Goal: Task Accomplishment & Management: Manage account settings

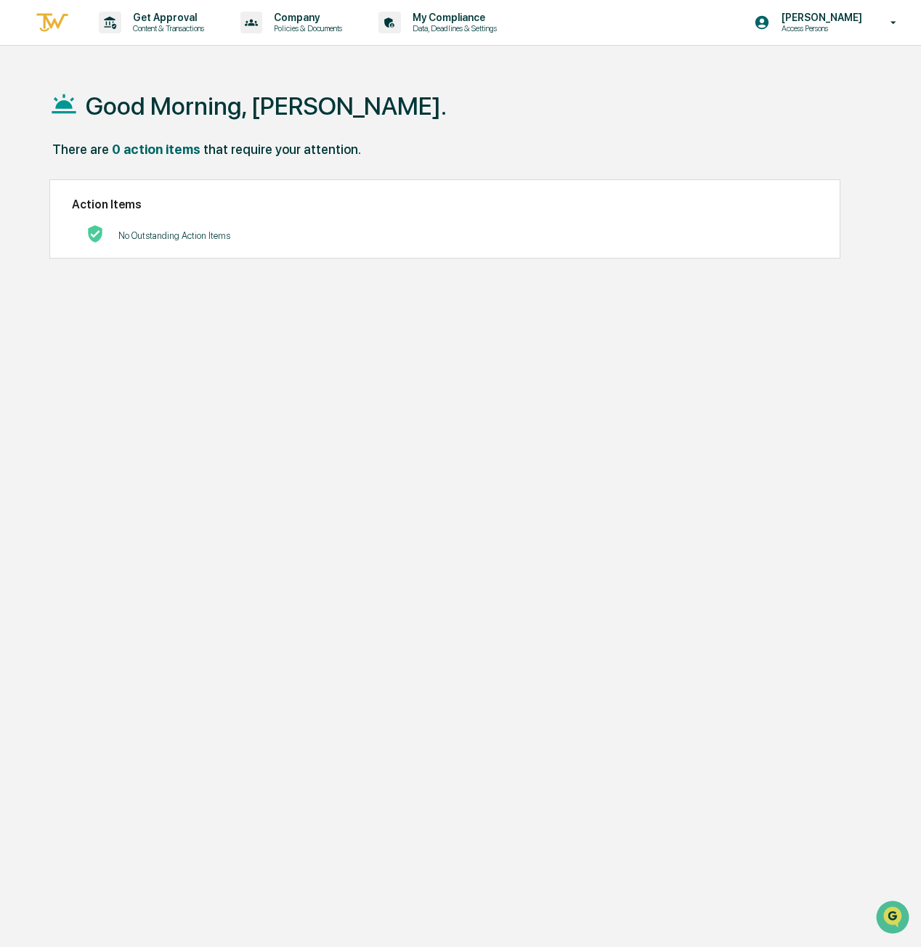
click at [147, 24] on p "Content & Transactions" at bounding box center [166, 28] width 90 height 10
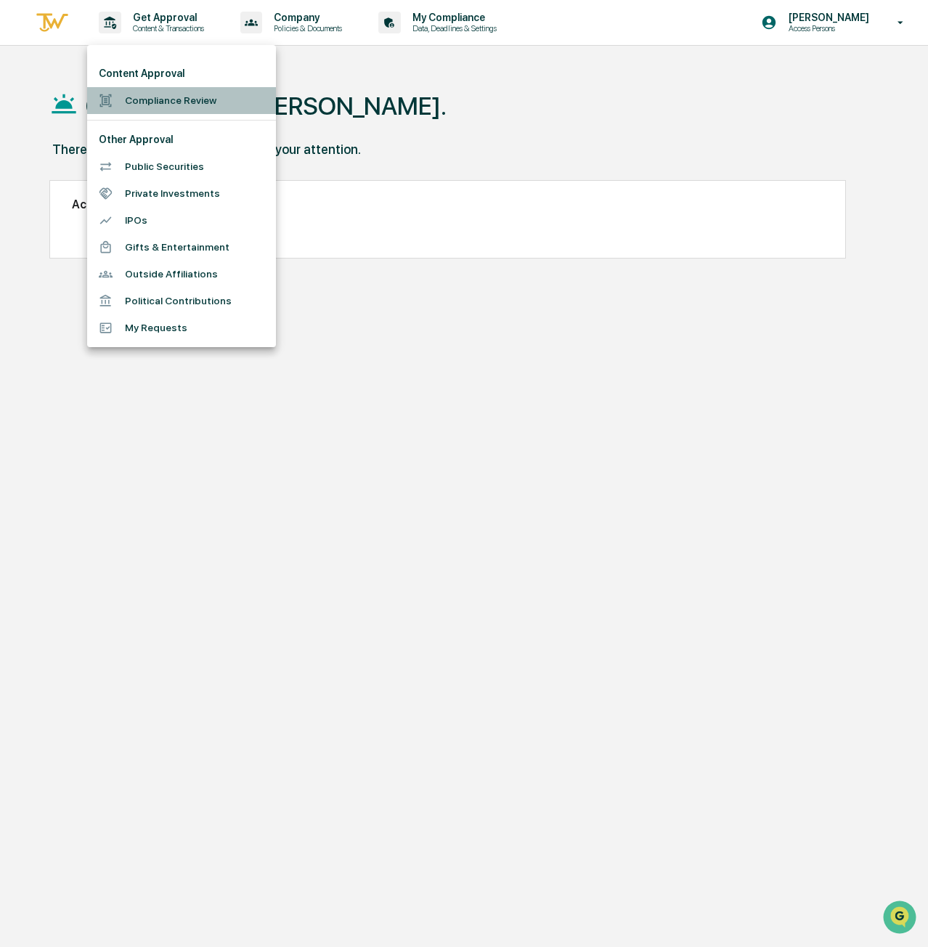
click at [185, 100] on li "Compliance Review" at bounding box center [181, 100] width 189 height 27
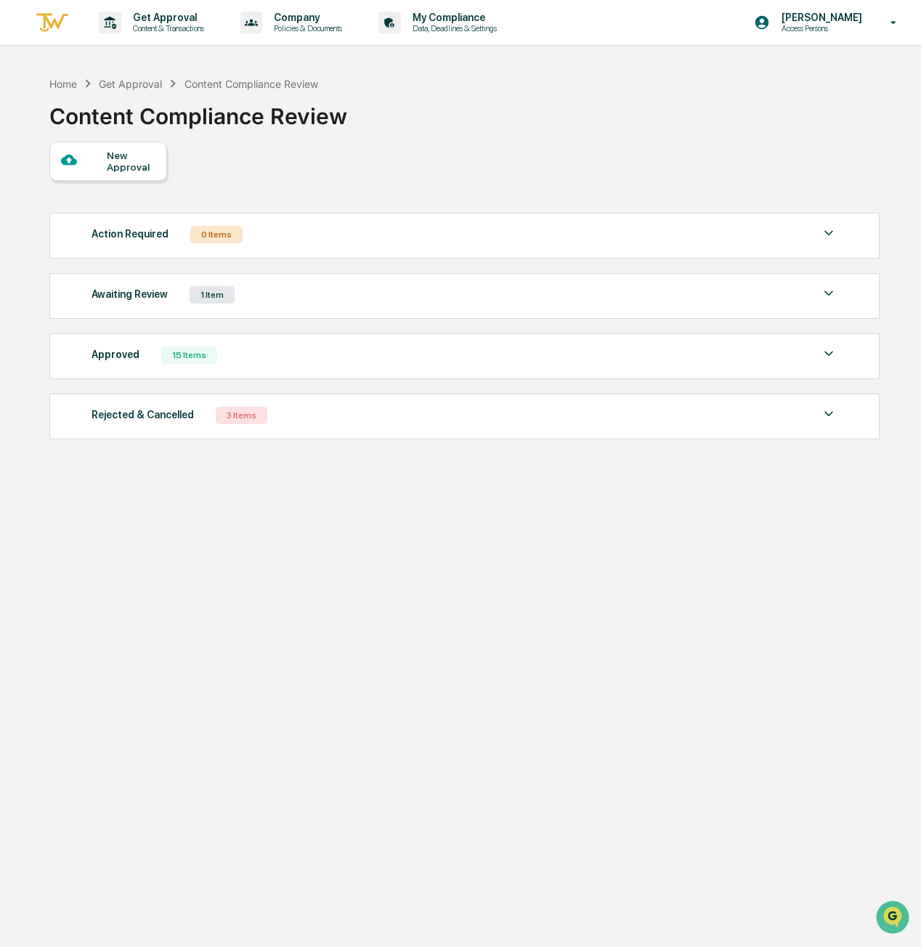
click at [214, 290] on div "1 Item" at bounding box center [211, 294] width 45 height 17
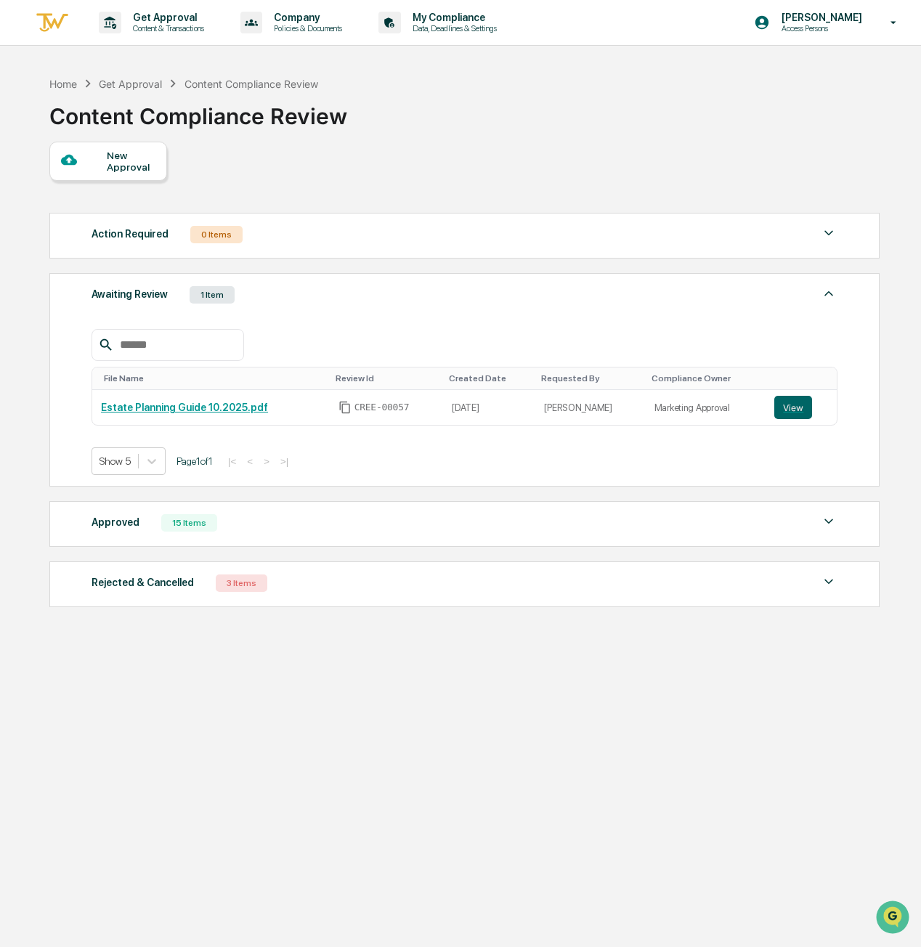
click at [197, 406] on link "Estate Planning Guide 10.2025.pdf" at bounding box center [184, 407] width 167 height 12
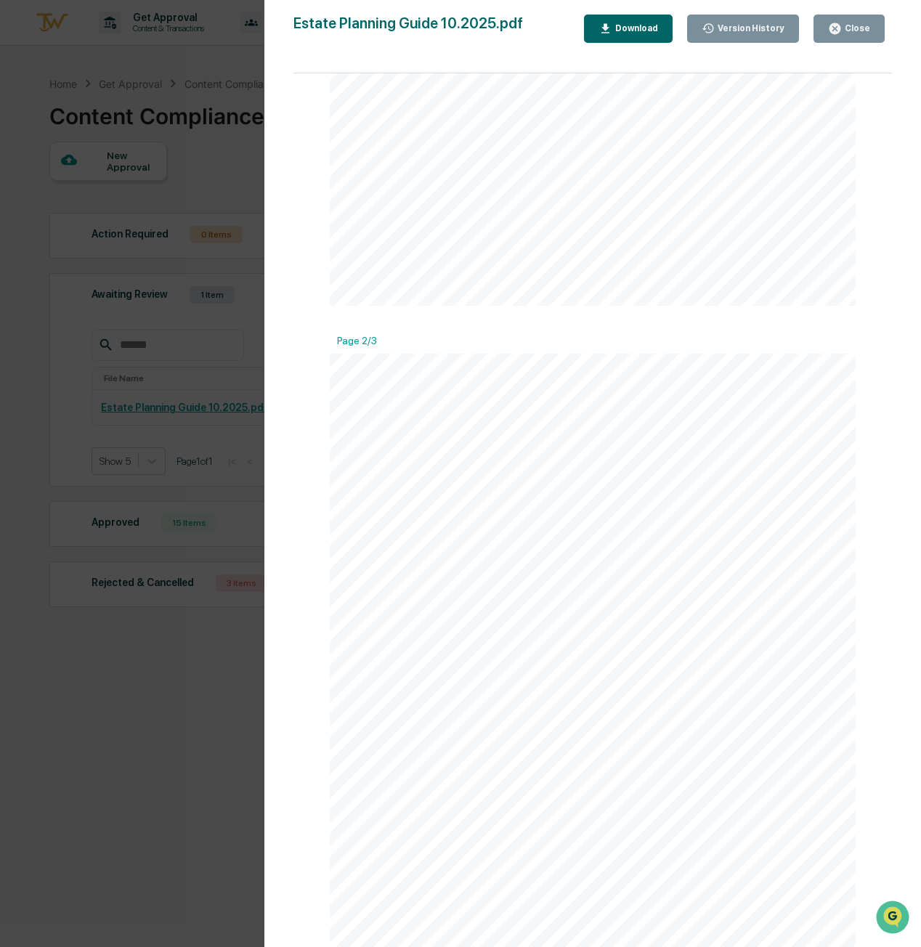
scroll to position [363, 0]
click at [841, 34] on icon "button" at bounding box center [835, 29] width 14 height 14
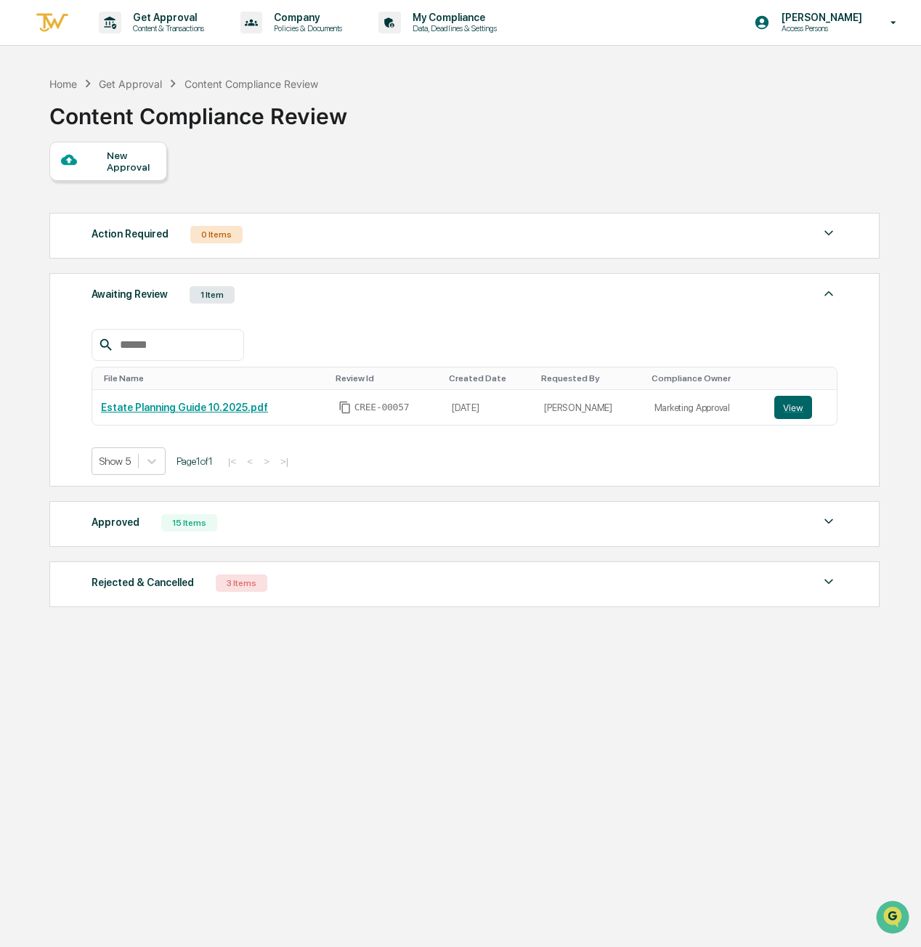
click at [801, 403] on button "View" at bounding box center [793, 407] width 38 height 23
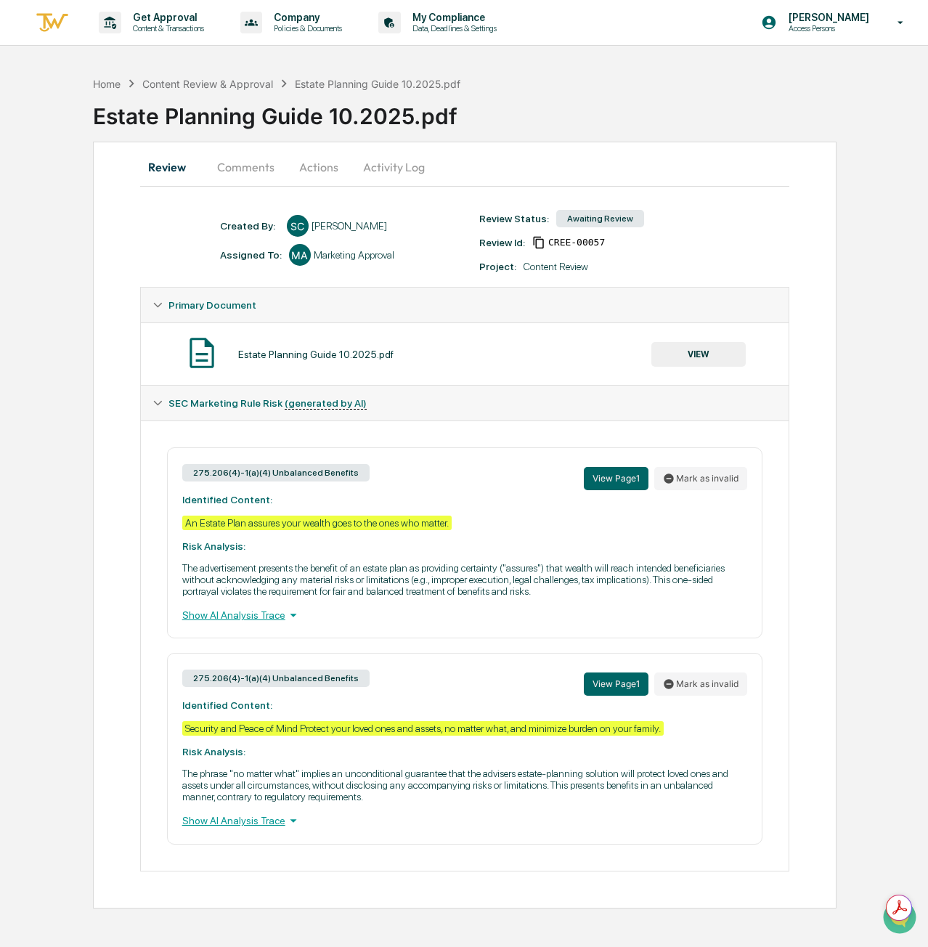
drag, startPoint x: 317, startPoint y: 171, endPoint x: 319, endPoint y: 178, distance: 7.6
click at [319, 178] on button "Actions" at bounding box center [318, 167] width 65 height 35
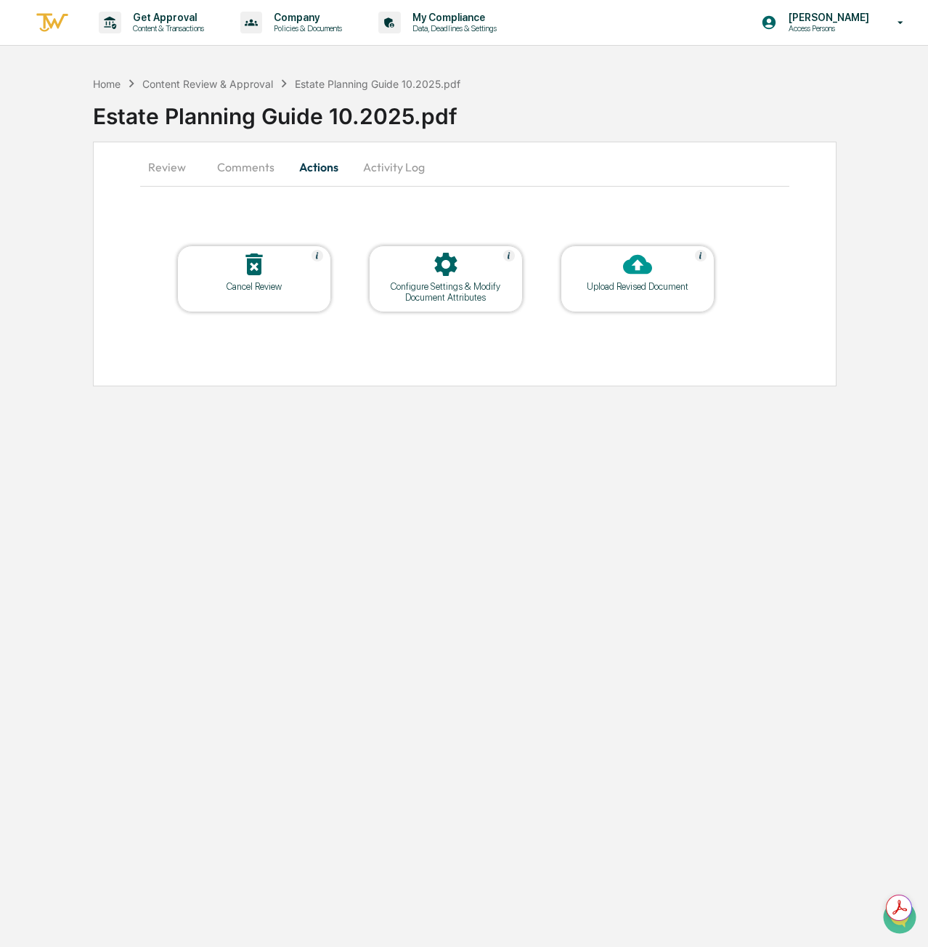
click at [260, 168] on button "Comments" at bounding box center [245, 167] width 81 height 35
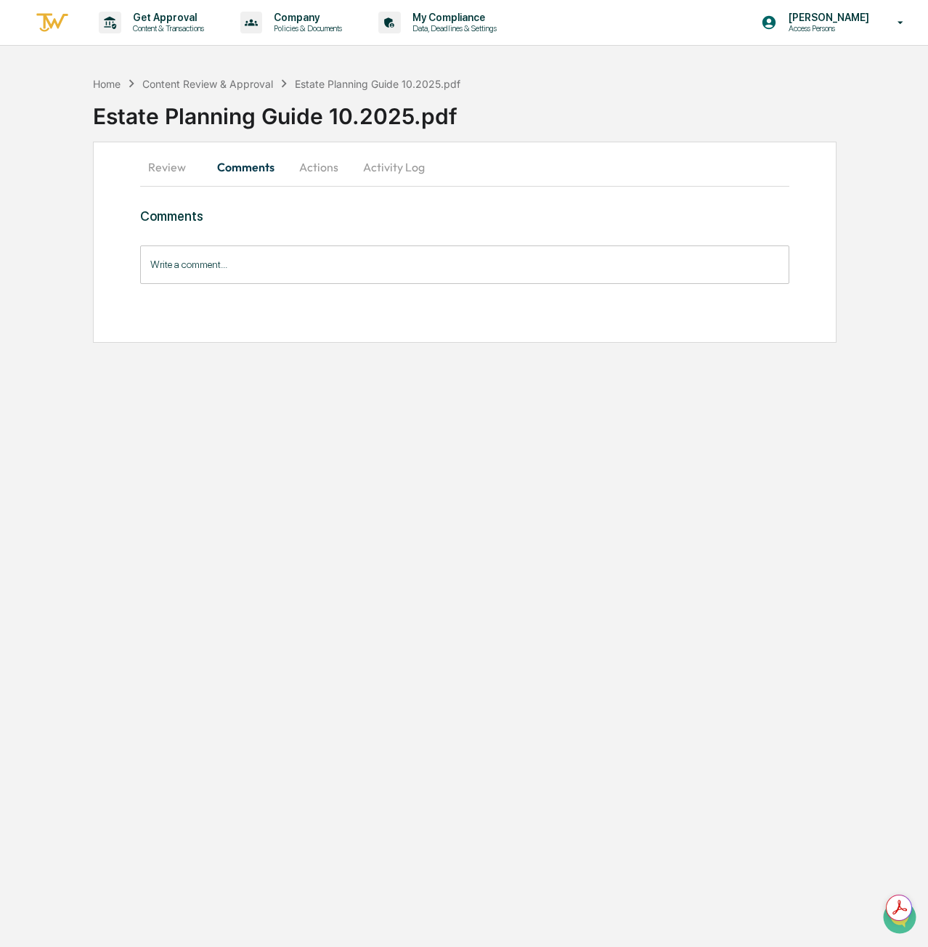
click at [174, 165] on button "Review" at bounding box center [172, 167] width 65 height 35
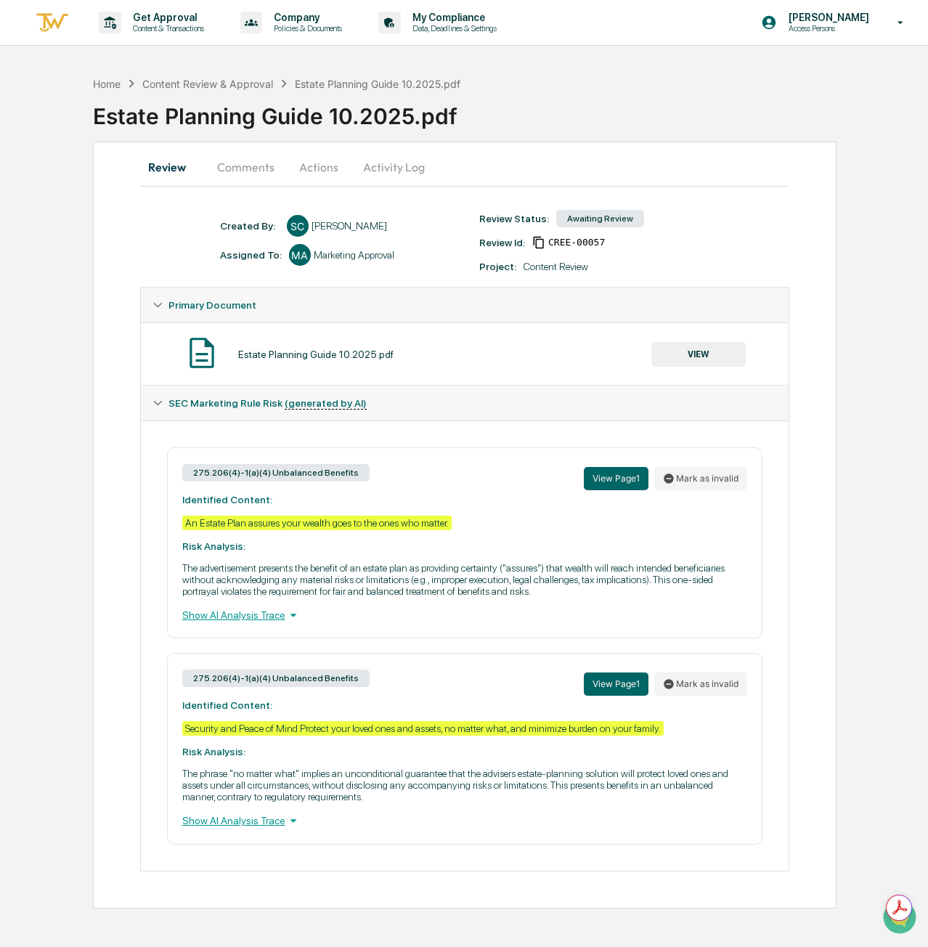
click at [234, 80] on div "Content Review & Approval" at bounding box center [207, 84] width 131 height 12
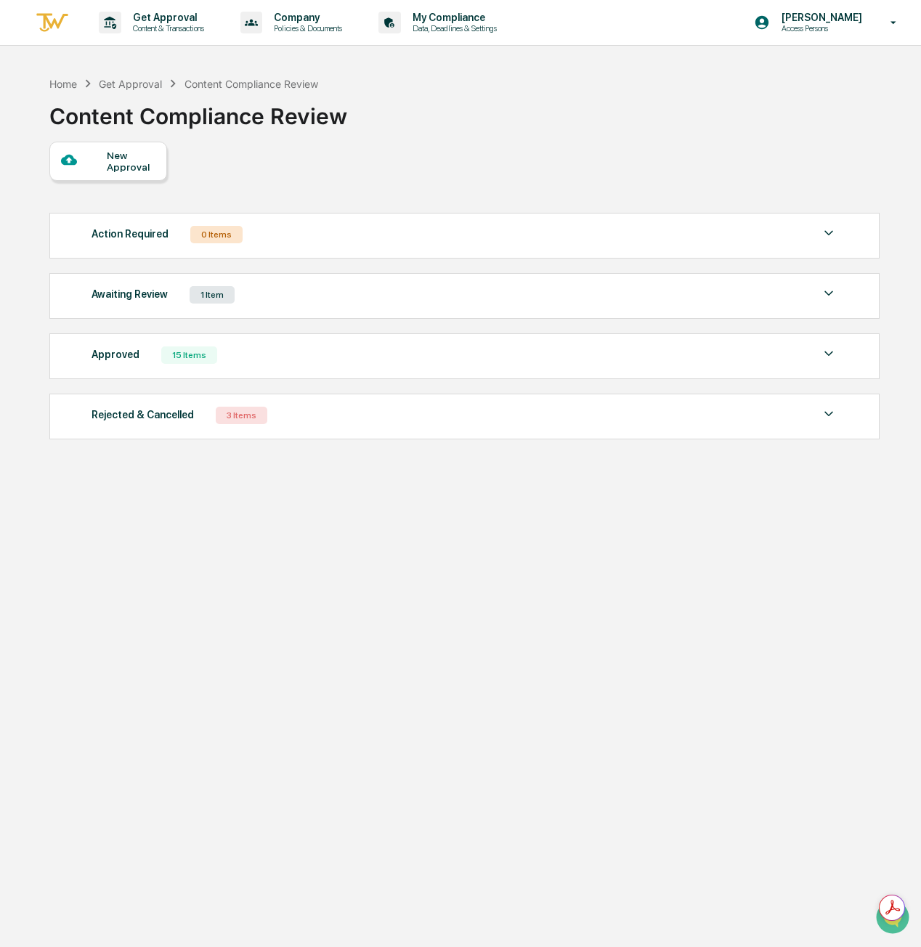
click at [820, 294] on img at bounding box center [828, 293] width 17 height 17
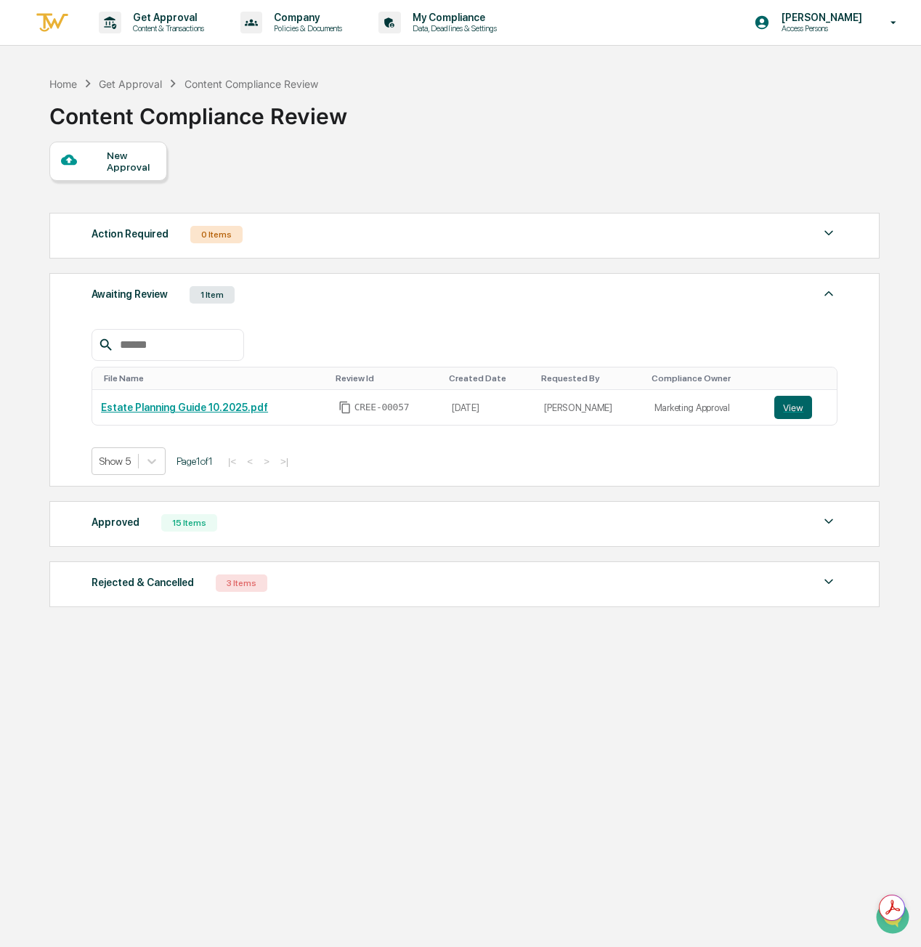
click at [785, 409] on button "View" at bounding box center [793, 407] width 38 height 23
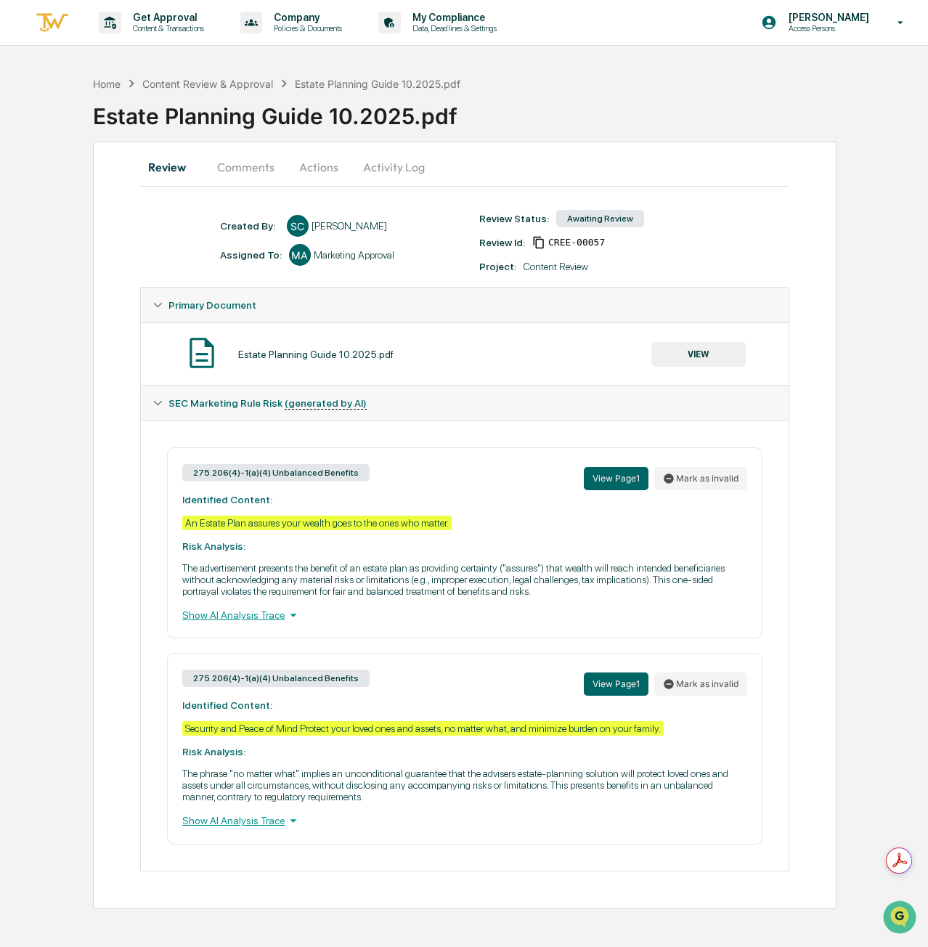
click at [329, 167] on button "Actions" at bounding box center [318, 167] width 65 height 35
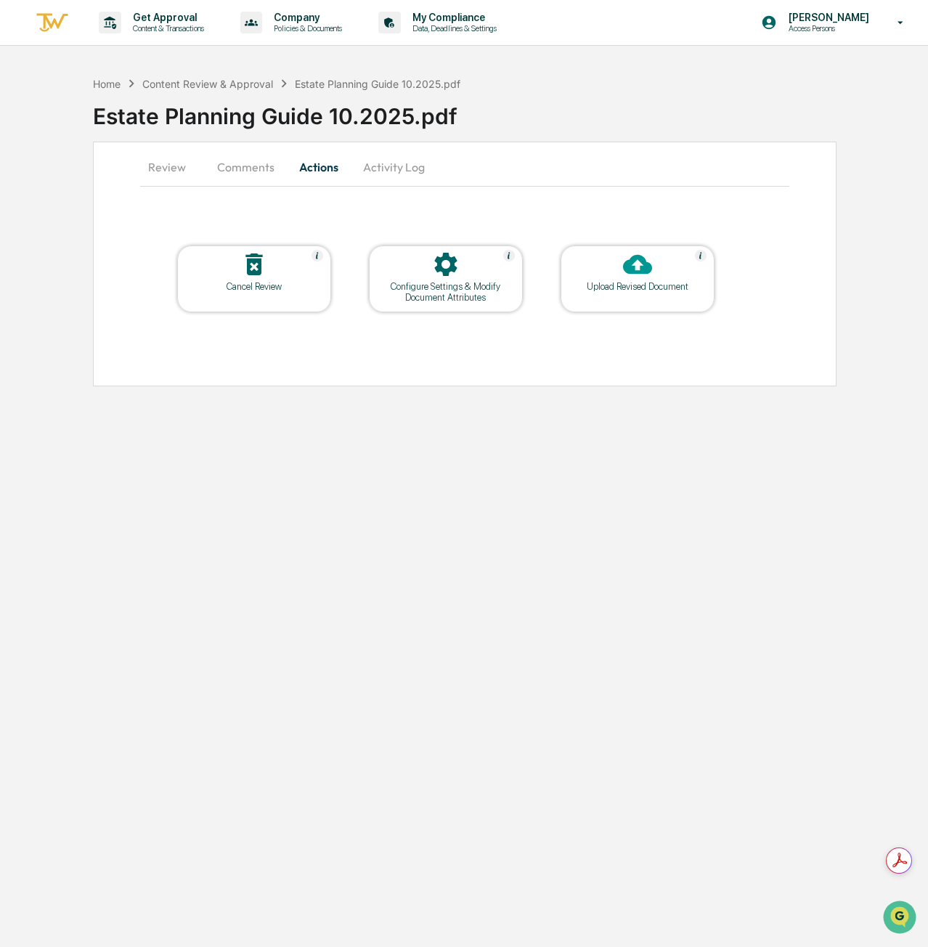
click at [277, 287] on div "Cancel Review" at bounding box center [254, 286] width 131 height 11
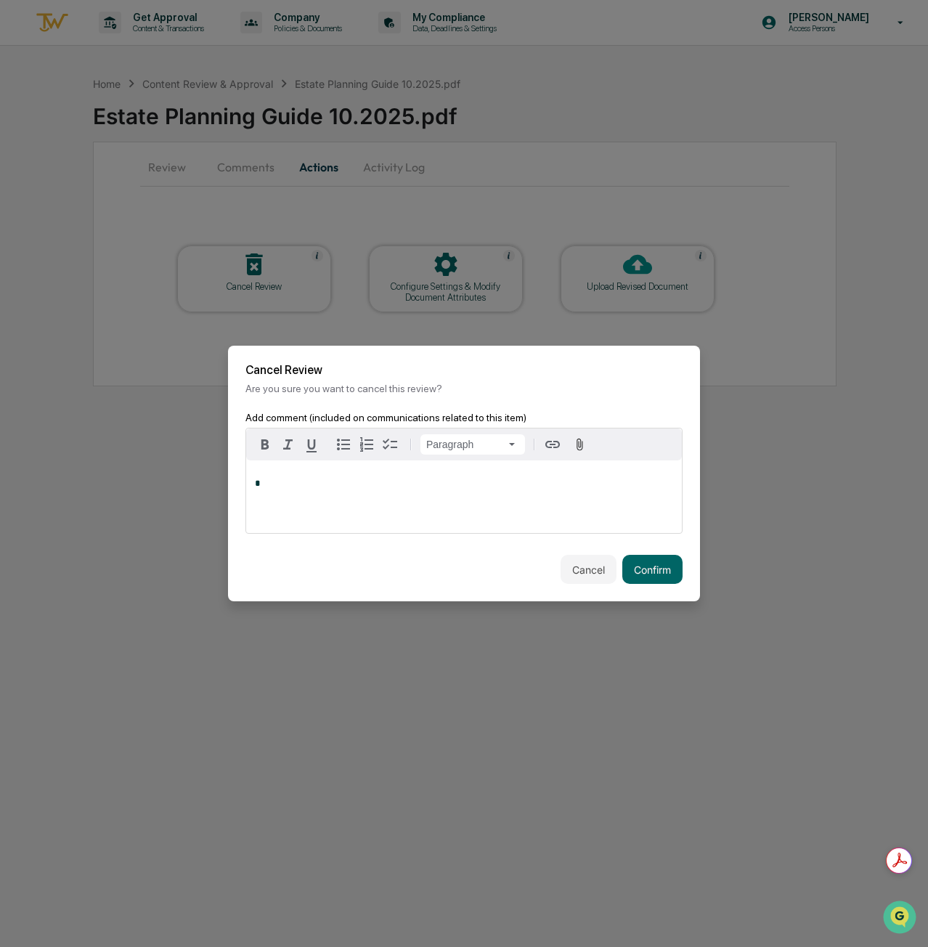
click at [640, 566] on button "Confirm" at bounding box center [652, 569] width 60 height 29
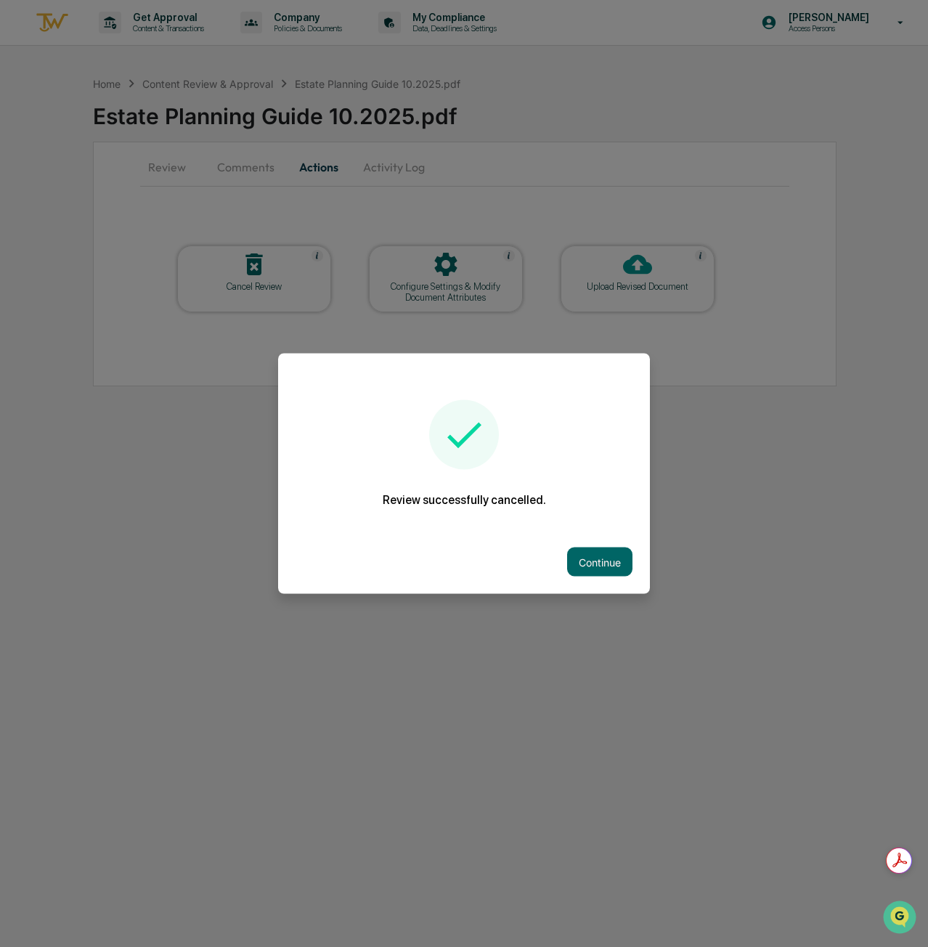
click at [588, 564] on button "Continue" at bounding box center [599, 561] width 65 height 29
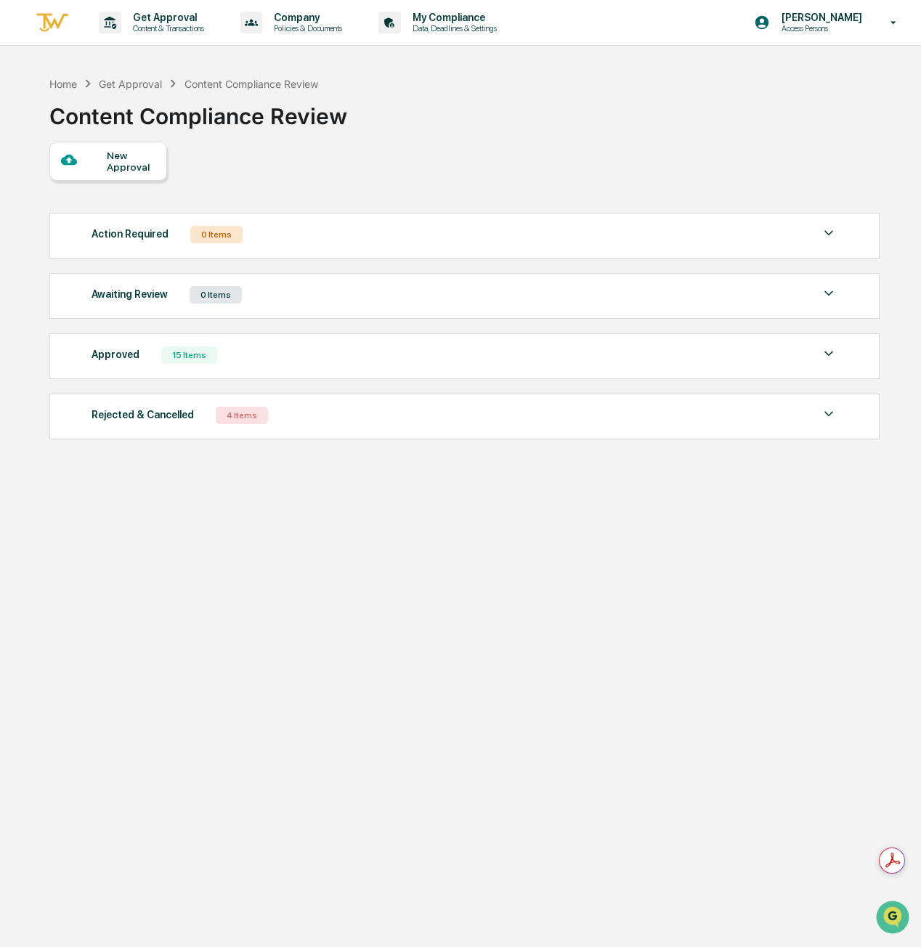
click at [174, 345] on div "Approved 15 Items" at bounding box center [464, 355] width 746 height 20
